Goal: Task Accomplishment & Management: Complete application form

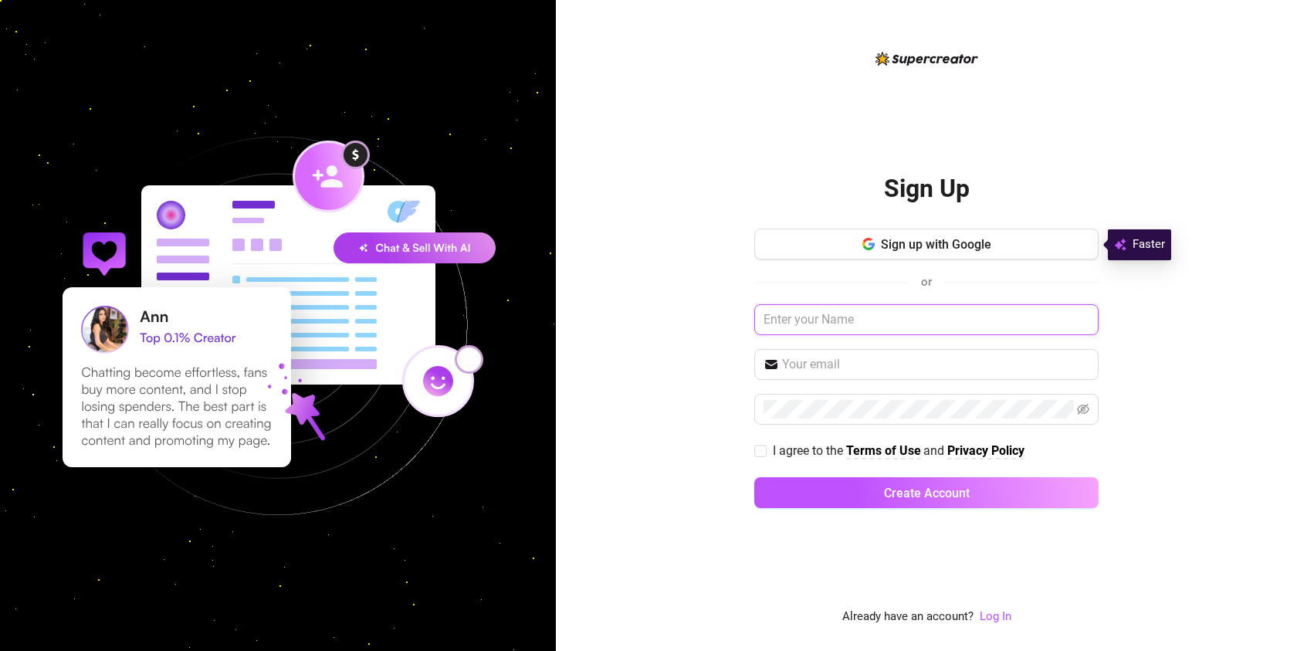
click at [807, 324] on input "text" at bounding box center [926, 319] width 344 height 31
click at [895, 259] on button "Sign up with Google" at bounding box center [926, 243] width 344 height 31
